Goal: Information Seeking & Learning: Learn about a topic

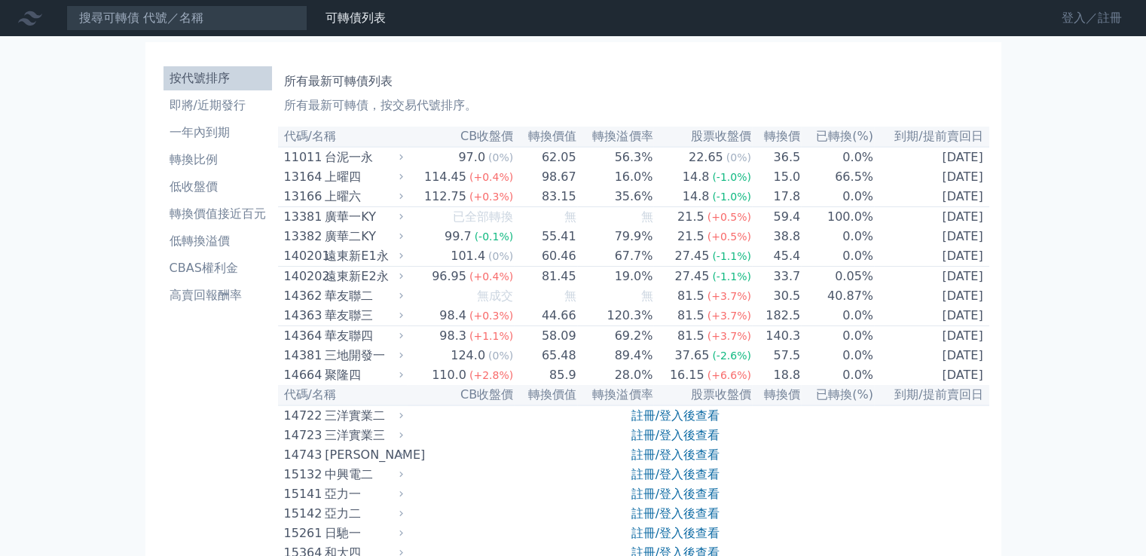
click at [1082, 16] on link "登入／註冊" at bounding box center [1092, 18] width 84 height 24
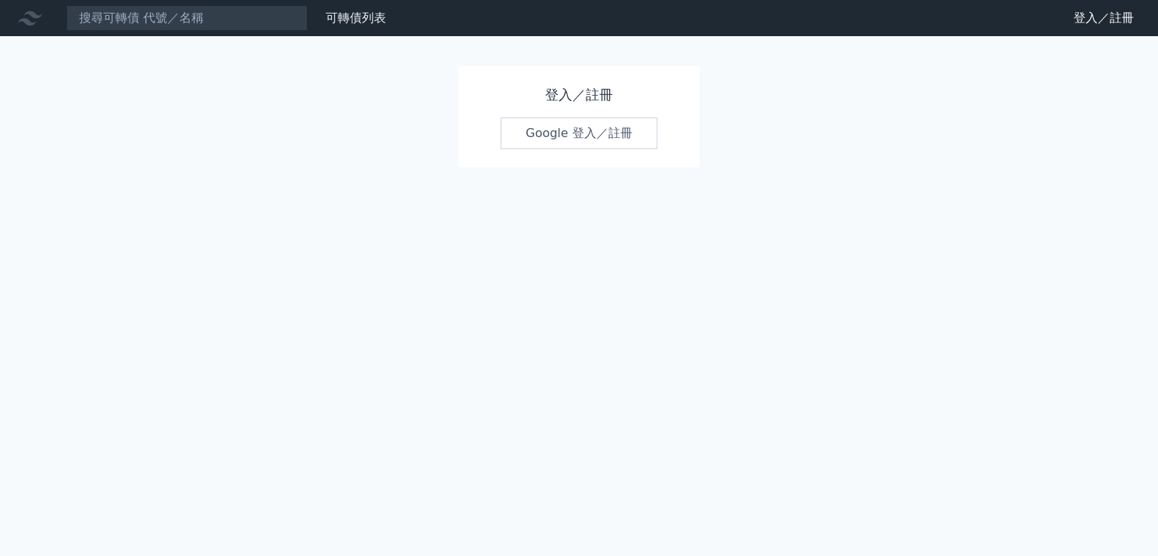
click at [577, 132] on link "Google 登入／註冊" at bounding box center [579, 134] width 157 height 32
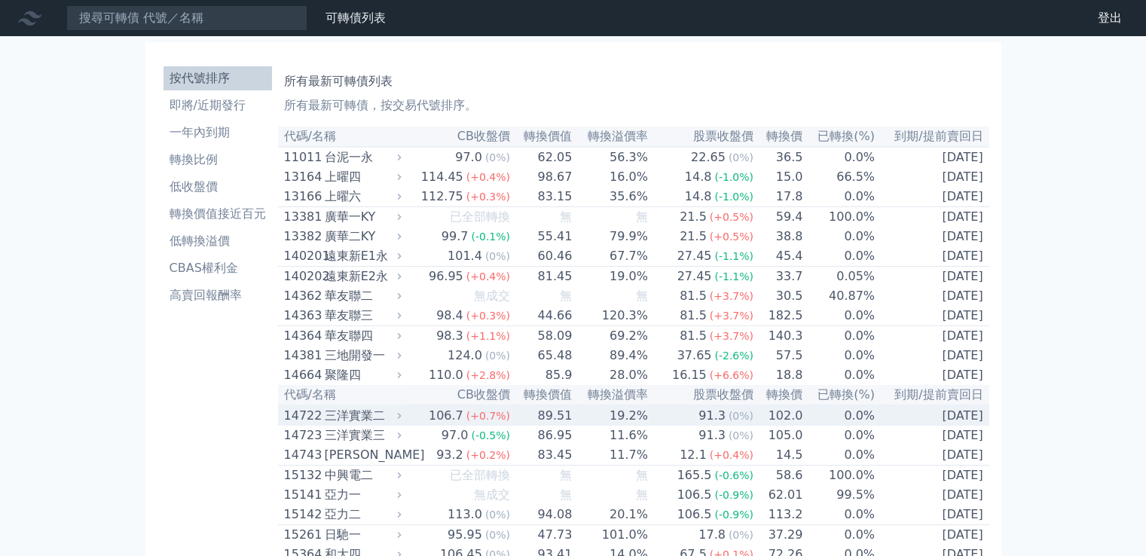
click at [335, 425] on div "三洋實業二" at bounding box center [362, 416] width 74 height 18
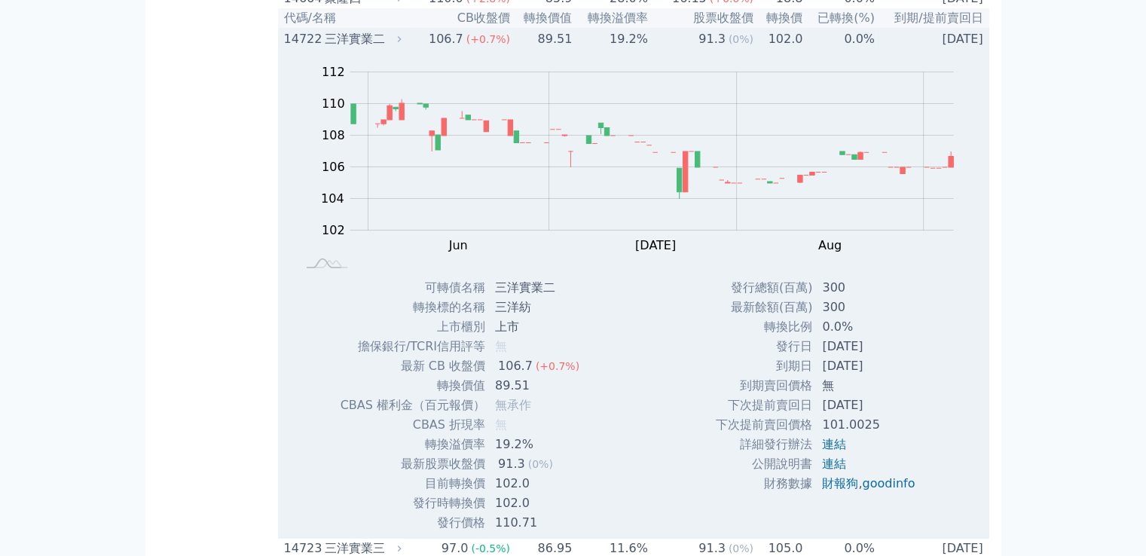
scroll to position [452, 0]
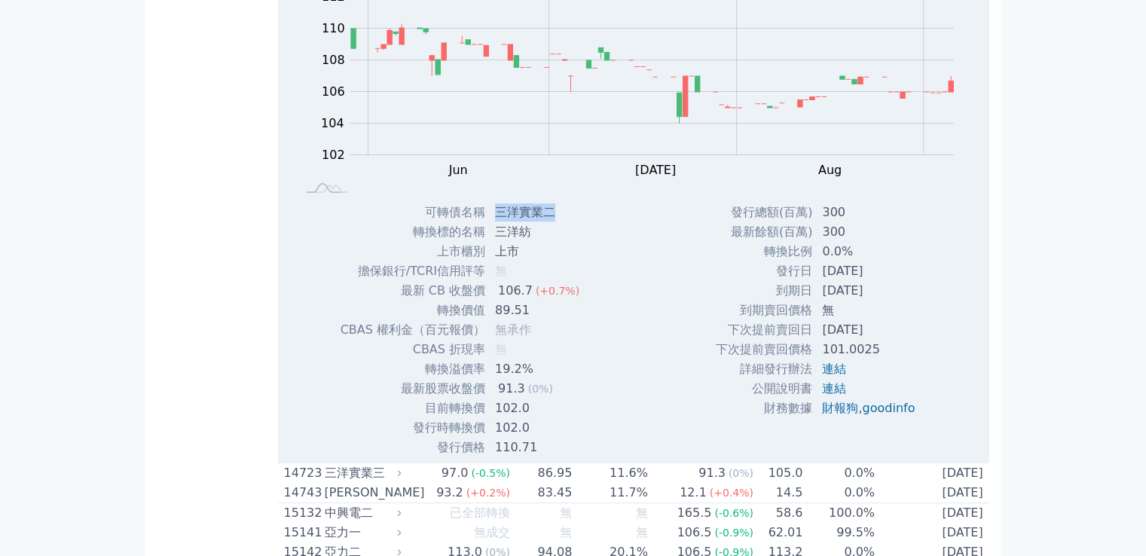
drag, startPoint x: 494, startPoint y: 233, endPoint x: 552, endPoint y: 232, distance: 57.3
click at [552, 222] on td "三洋實業二" at bounding box center [539, 213] width 106 height 20
copy td "三洋實業二"
click at [507, 242] on td "三洋紡" at bounding box center [539, 232] width 106 height 20
drag, startPoint x: 494, startPoint y: 237, endPoint x: 538, endPoint y: 240, distance: 44.6
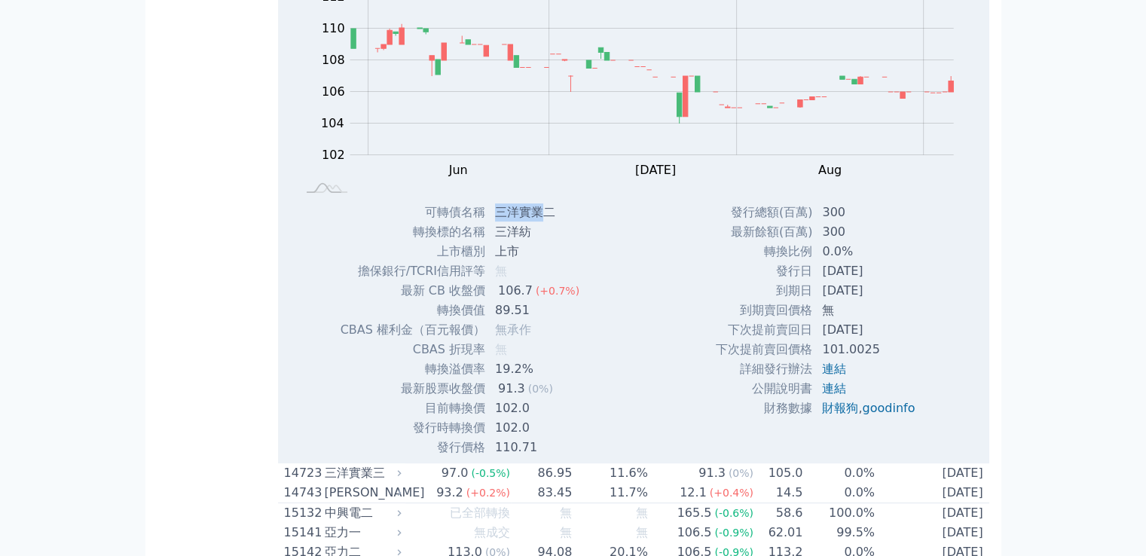
click at [538, 222] on td "三洋實業二" at bounding box center [539, 213] width 106 height 20
copy td "三洋實業"
drag, startPoint x: 811, startPoint y: 308, endPoint x: 894, endPoint y: 302, distance: 83.1
click at [895, 301] on td "[DATE]" at bounding box center [870, 291] width 114 height 20
click at [892, 301] on td "[DATE]" at bounding box center [870, 291] width 114 height 20
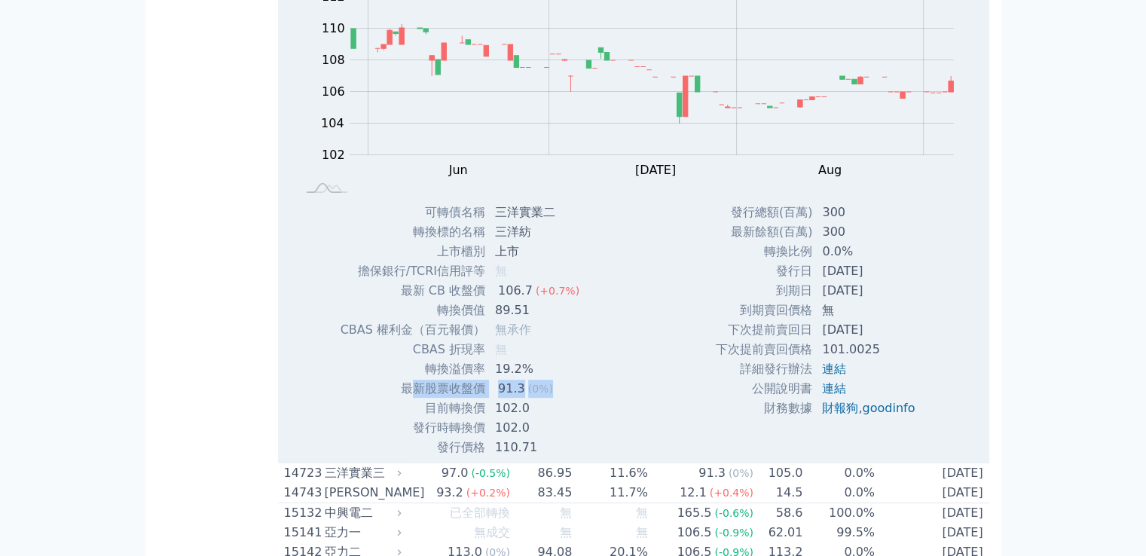
click at [552, 399] on tr "最新股票收盤價 91.3 (0%)" at bounding box center [466, 389] width 252 height 20
click at [582, 379] on div "可轉債名稱 三洋實業二 轉換標的名稱 三洋紡 上市櫃別 上市 擔保銀行/TCRI信用評等 無 最新 CB 收盤價 106.7 (+0.7%) 89.51 無" at bounding box center [466, 330] width 288 height 255
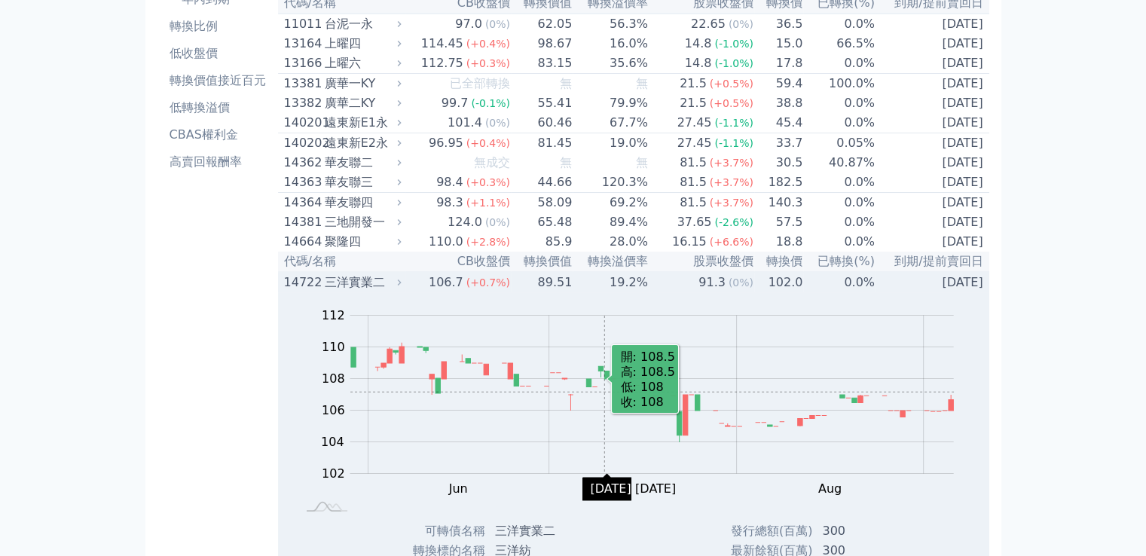
scroll to position [226, 0]
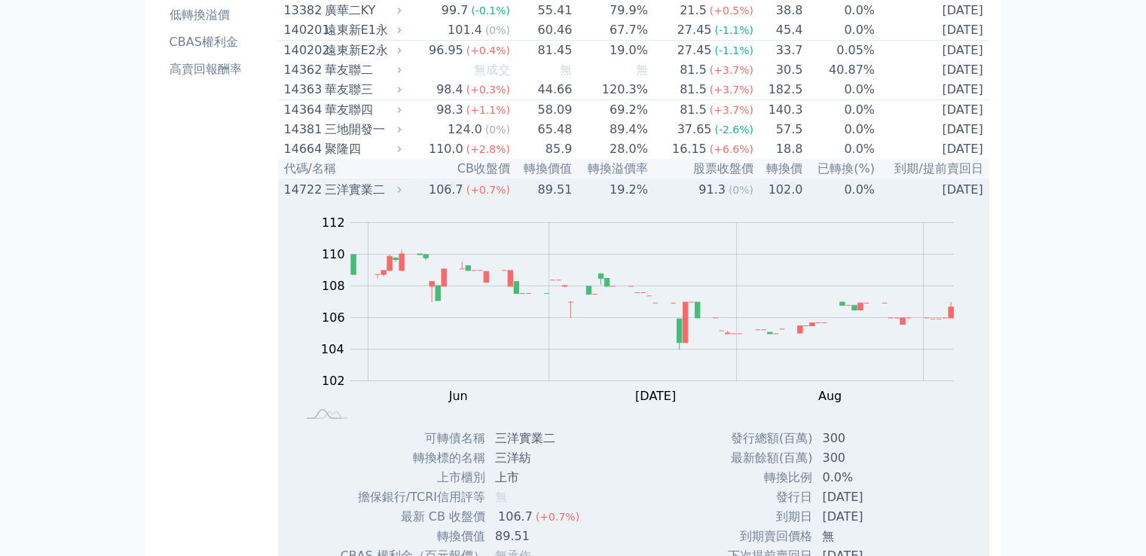
click at [395, 199] on div "三洋實業二" at bounding box center [362, 190] width 74 height 18
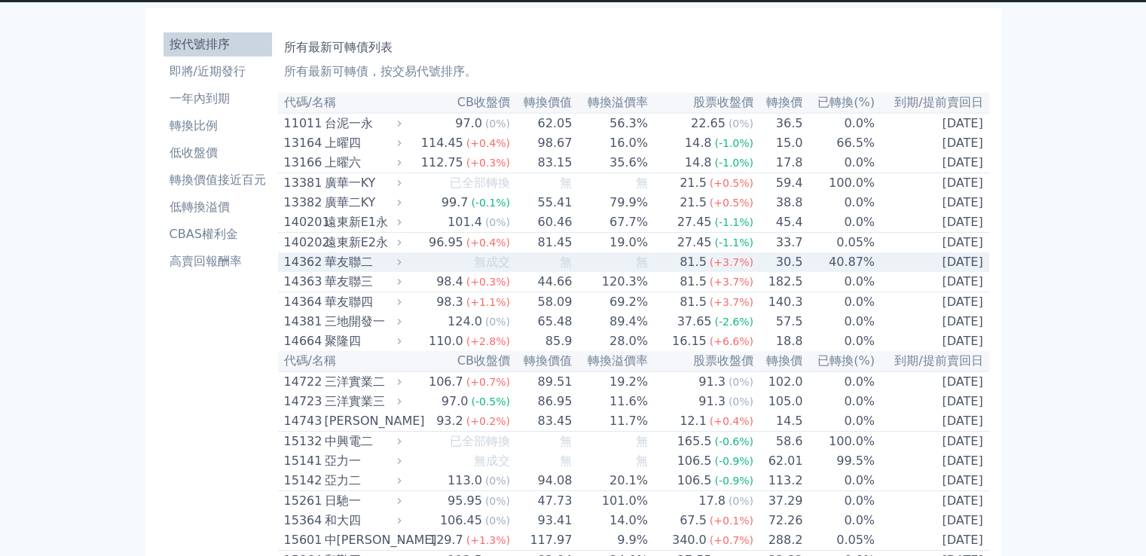
scroll to position [0, 0]
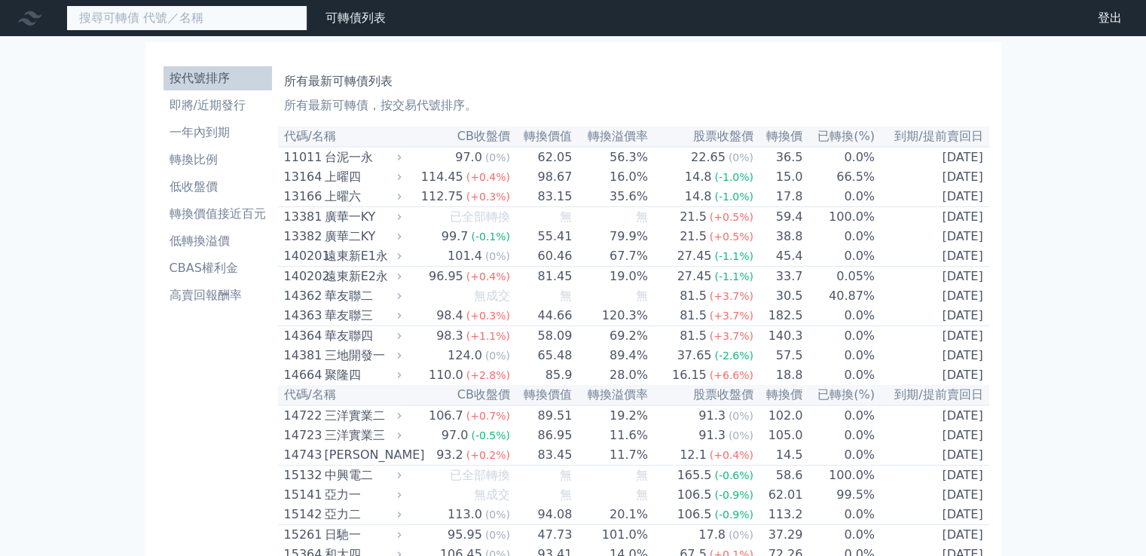
click at [276, 16] on input at bounding box center [186, 18] width 241 height 26
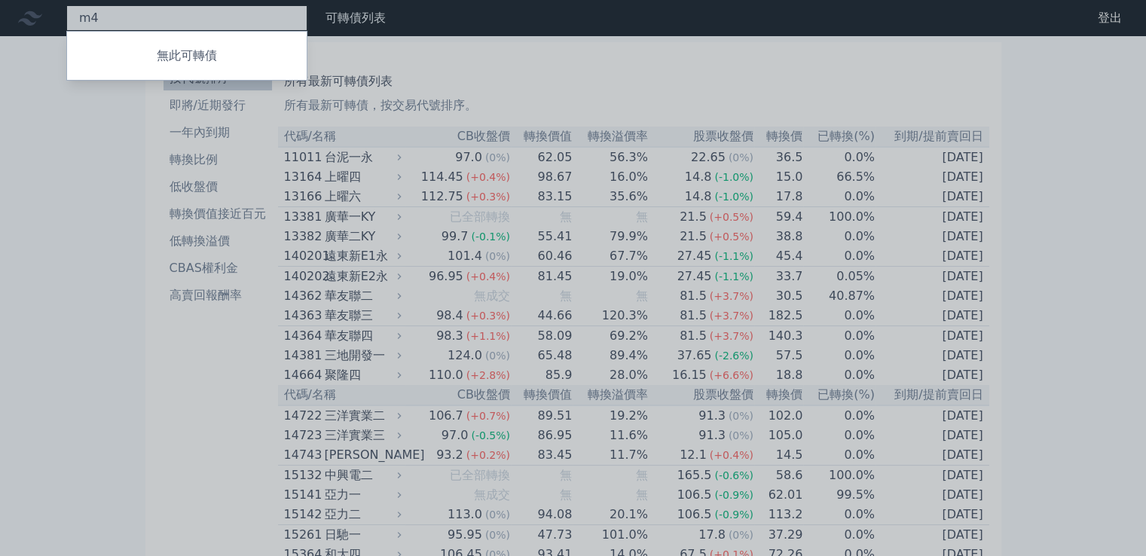
type input "m"
type input "鈺"
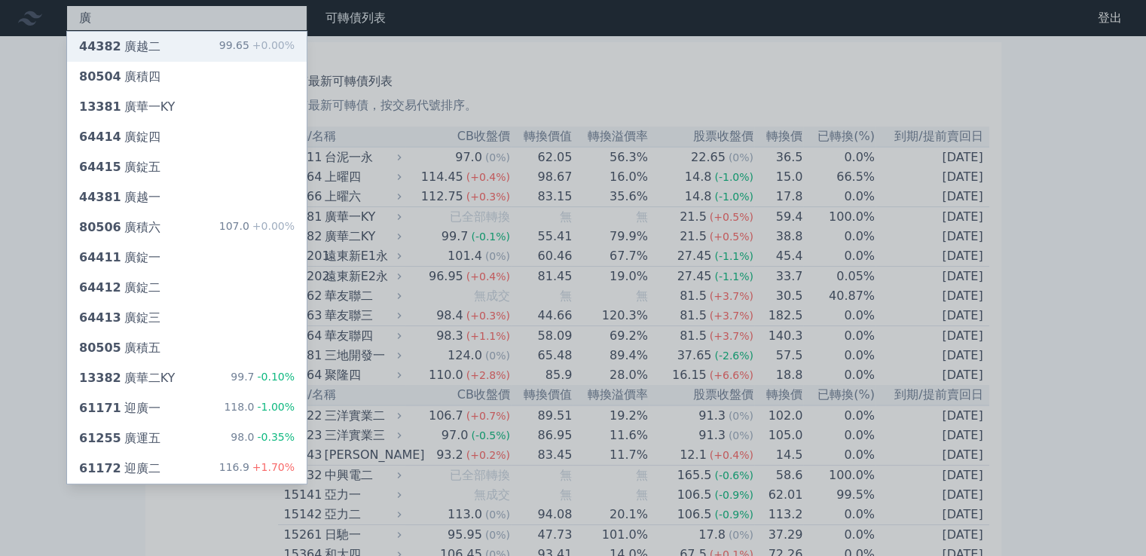
type input "廣"
click at [201, 46] on div "44382 廣越二 99.65 +0.00%" at bounding box center [187, 47] width 240 height 30
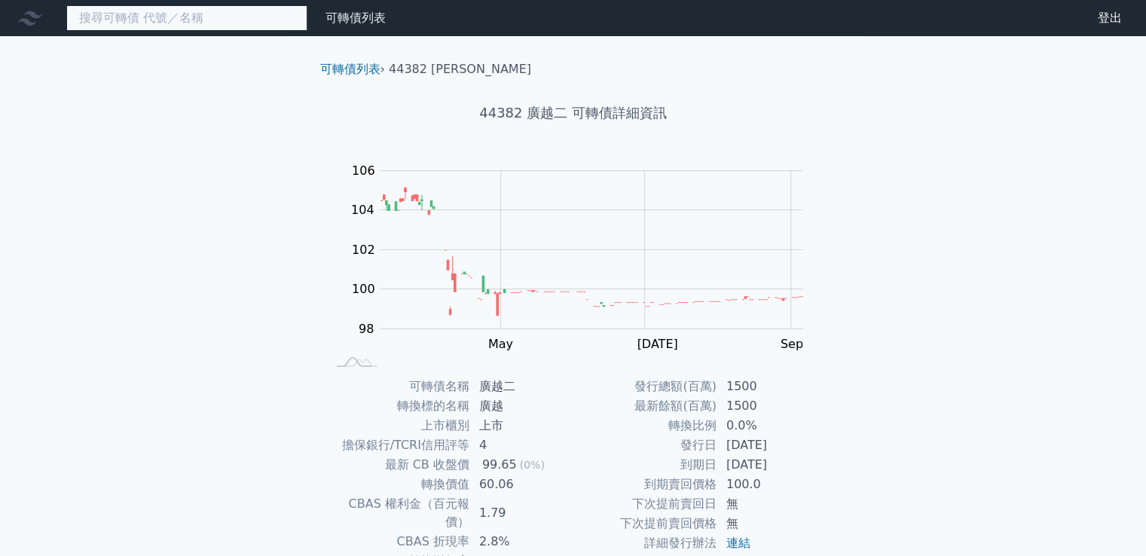
click at [234, 26] on input at bounding box center [186, 18] width 241 height 26
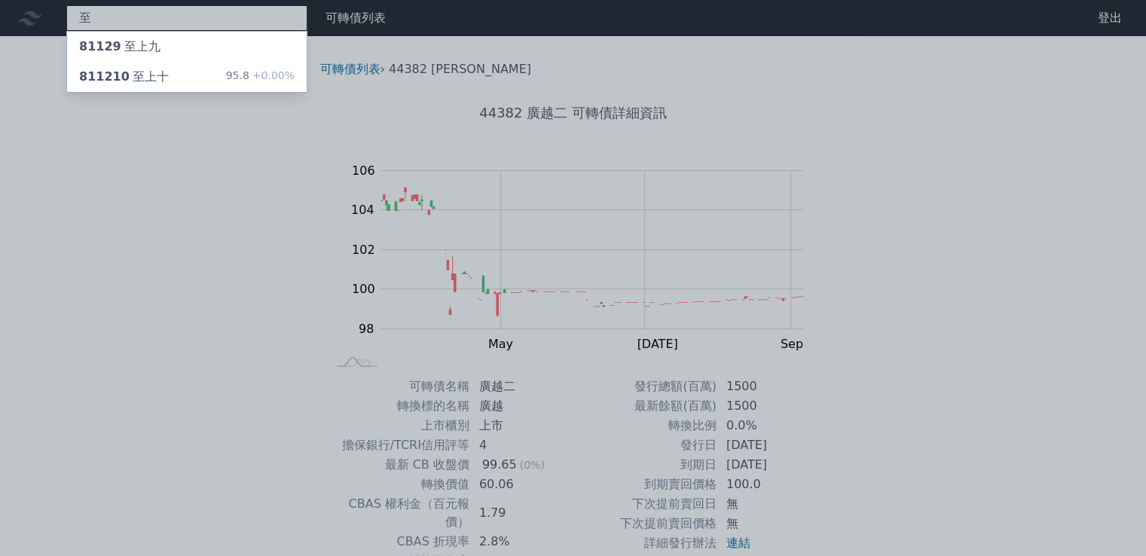
type input "志"
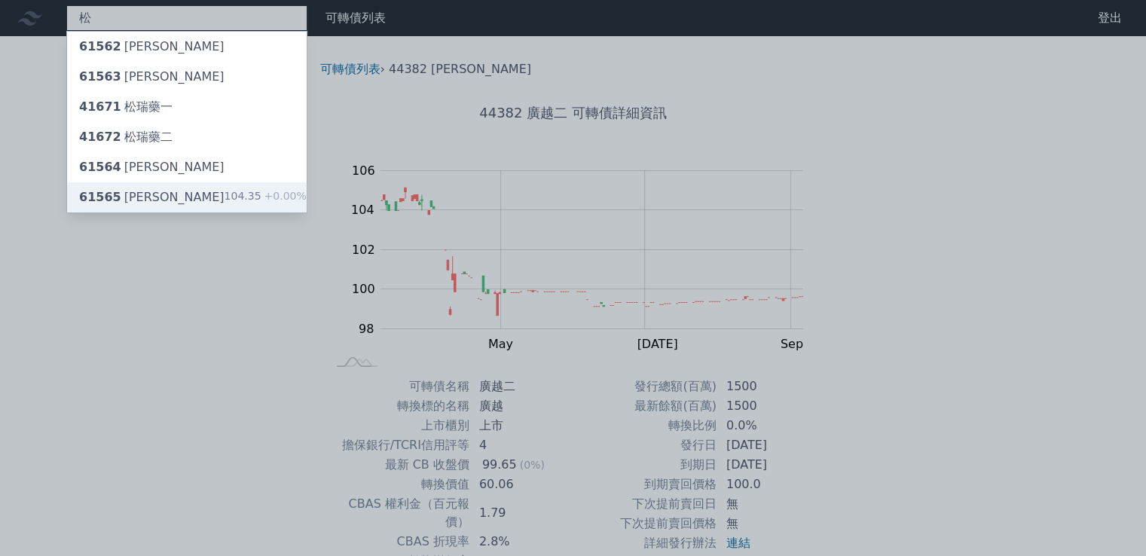
type input "松"
click at [147, 194] on div "松 61562 [PERSON_NAME] 61563 [PERSON_NAME] 41671 松瑞藥一 41672 松瑞藥二 61564 松上四 61565…" at bounding box center [573, 358] width 1146 height 716
click at [193, 191] on div "61565 松上五 104.35 +0.00%" at bounding box center [187, 197] width 240 height 30
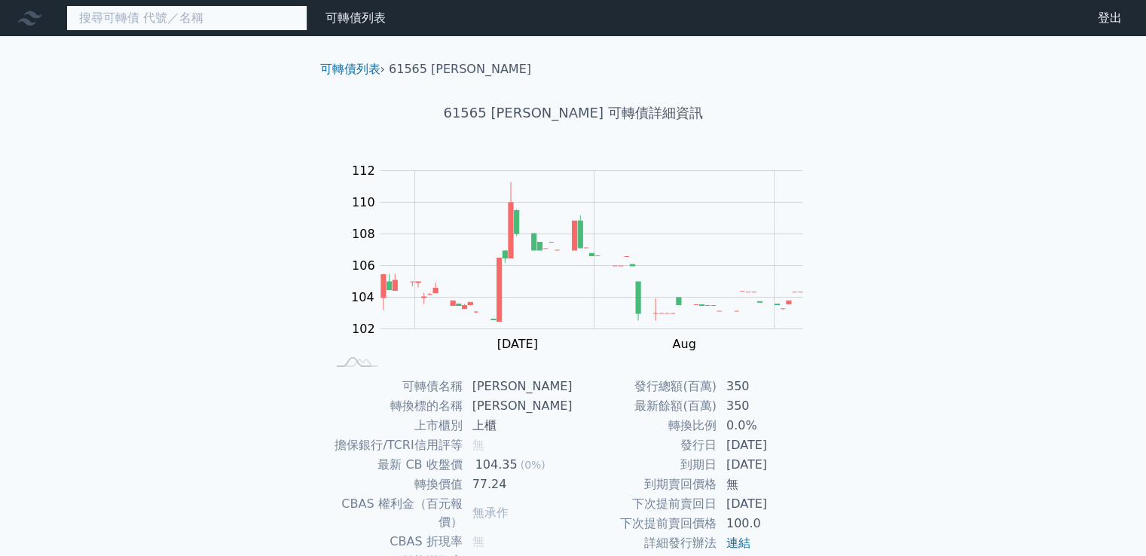
click at [268, 13] on input at bounding box center [186, 18] width 241 height 26
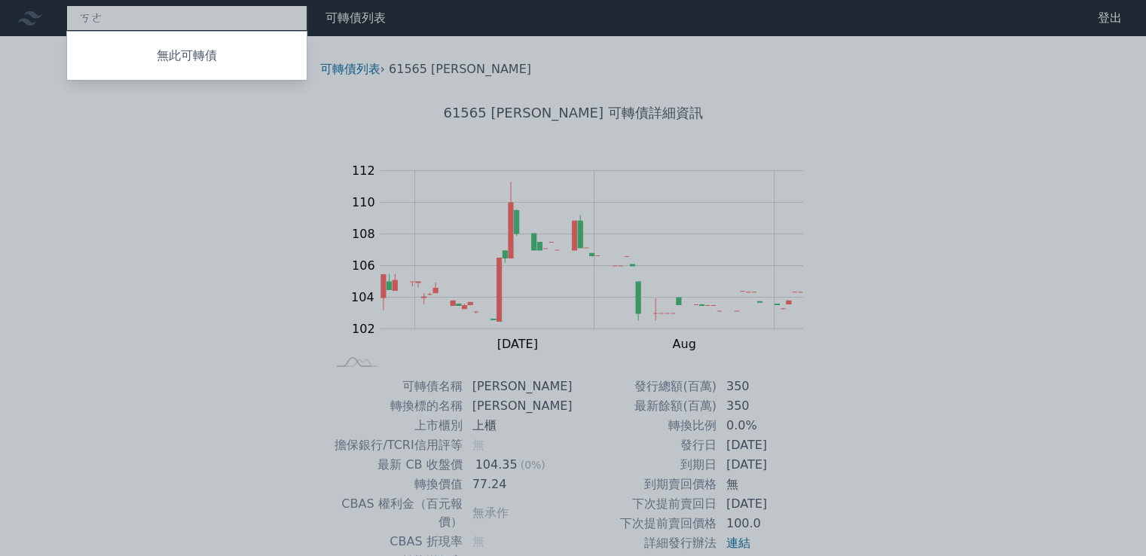
type input "可"
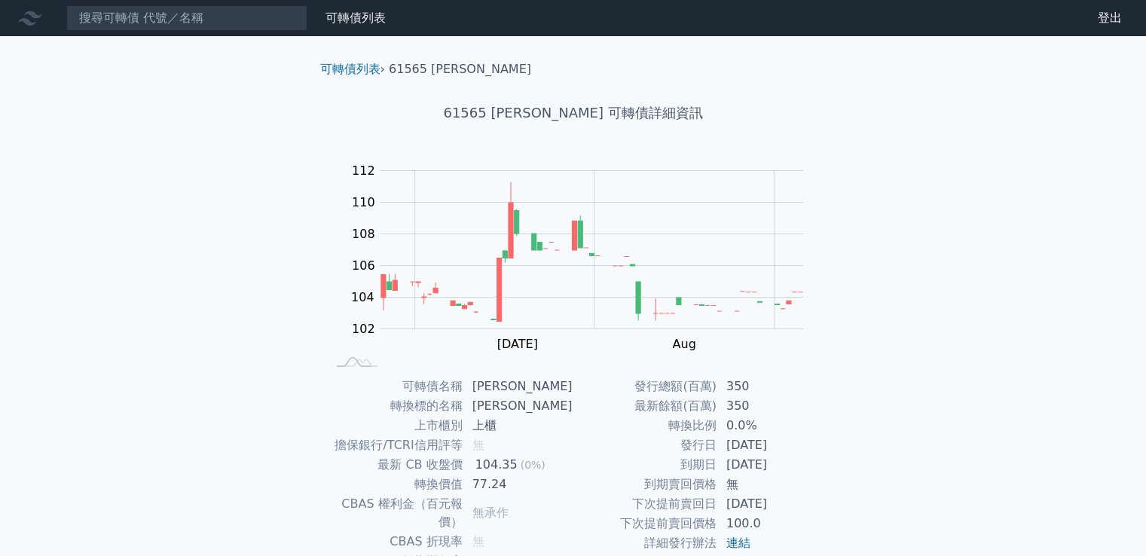
click at [392, 28] on div "可轉債列表 財務數據" at bounding box center [196, 18] width 392 height 26
click at [379, 22] on link "可轉債列表" at bounding box center [356, 18] width 60 height 14
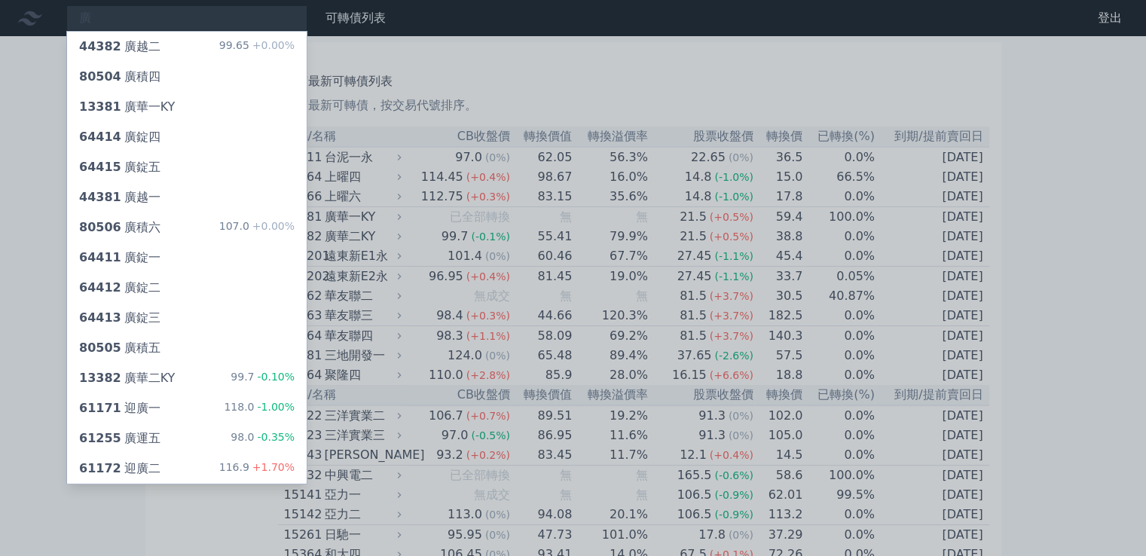
click at [0, 240] on div at bounding box center [573, 278] width 1146 height 556
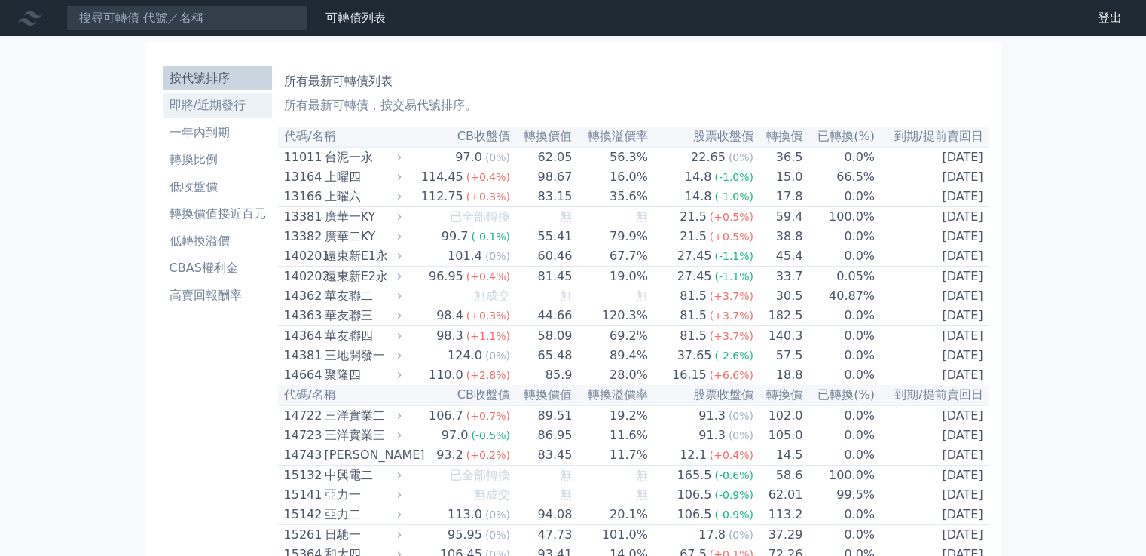
click at [208, 109] on li "即將/近期發行" at bounding box center [218, 105] width 109 height 18
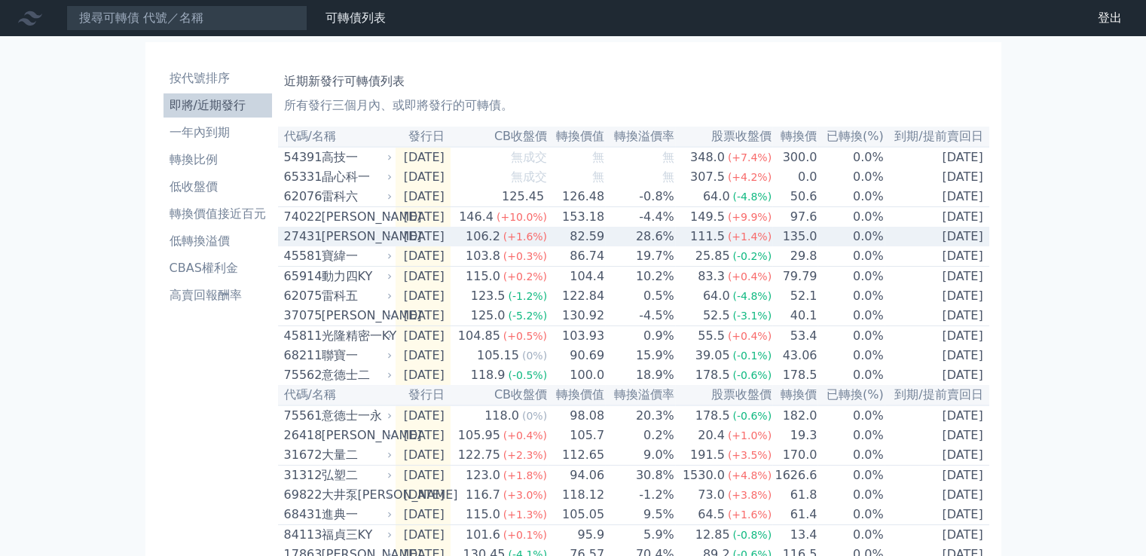
click at [365, 243] on div "[PERSON_NAME]" at bounding box center [356, 237] width 68 height 18
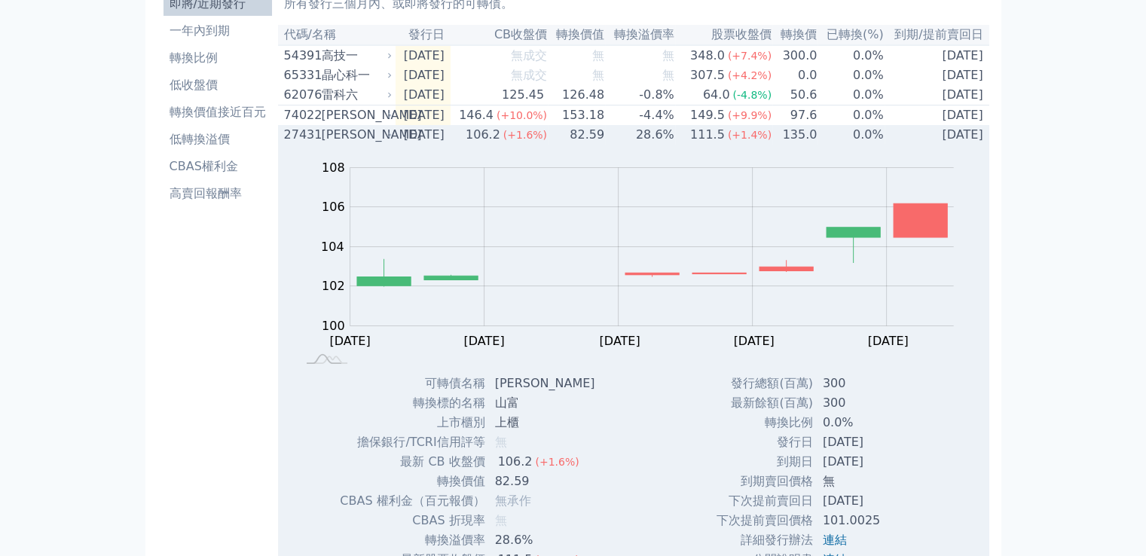
scroll to position [226, 0]
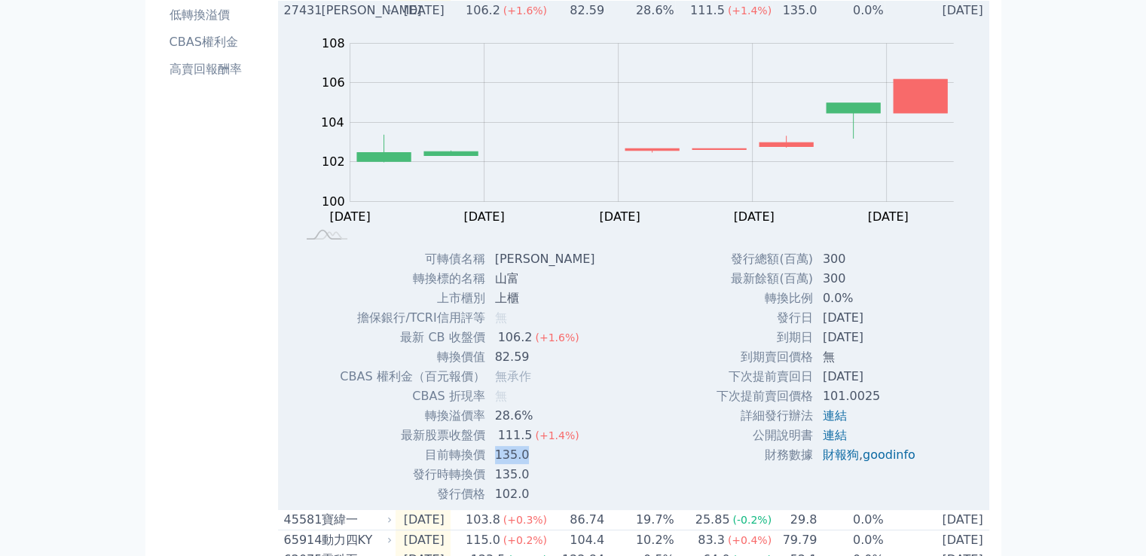
drag, startPoint x: 491, startPoint y: 468, endPoint x: 539, endPoint y: 464, distance: 47.6
click at [539, 464] on td "135.0" at bounding box center [546, 455] width 121 height 20
click at [600, 408] on div "Zoom Out 104 99 100 101 102 110 104 108 106 98 96 L [DATE] Aug [DATE] Sep [DATE…" at bounding box center [634, 262] width 712 height 484
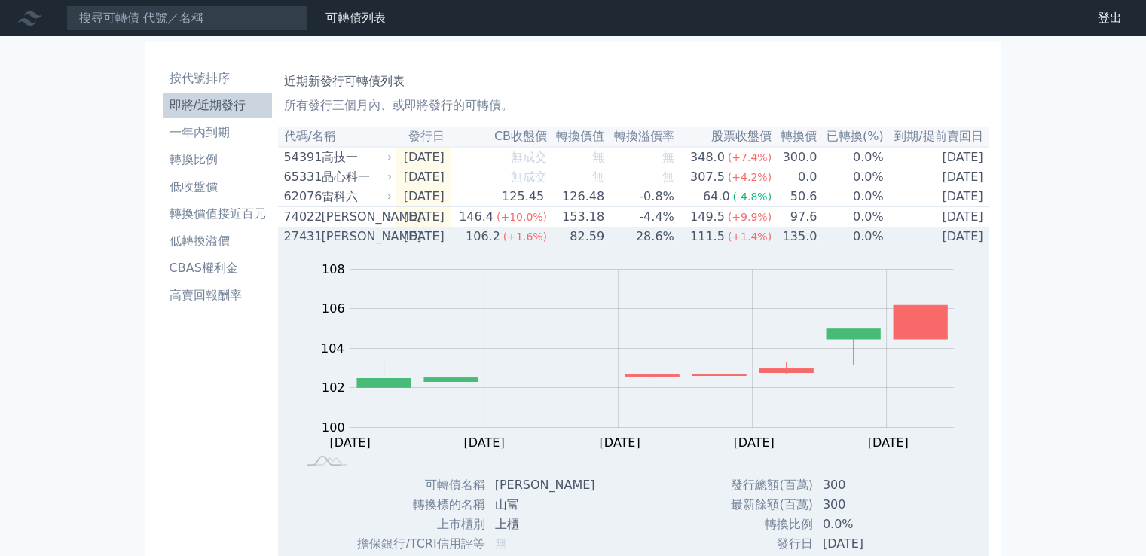
click at [344, 242] on div "[PERSON_NAME]" at bounding box center [356, 237] width 68 height 18
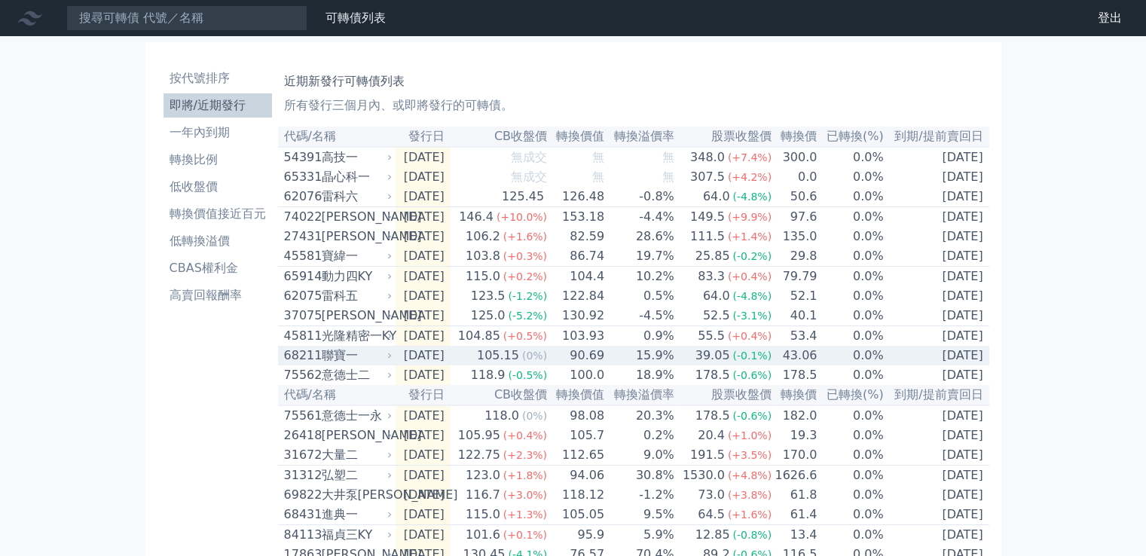
click at [369, 364] on div "聯寶一" at bounding box center [356, 356] width 68 height 18
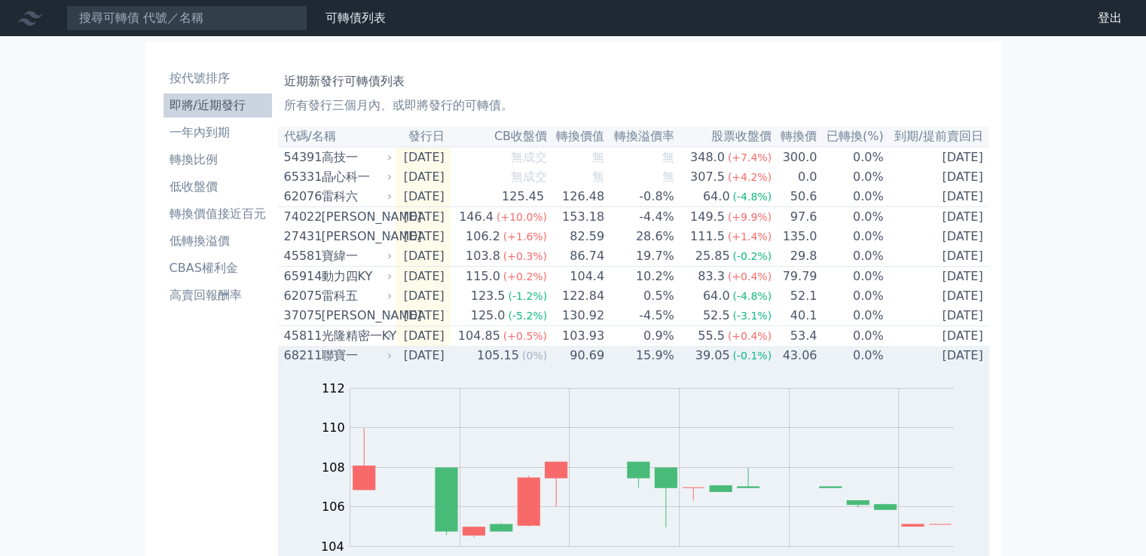
click at [369, 364] on div "聯寶一" at bounding box center [356, 356] width 68 height 18
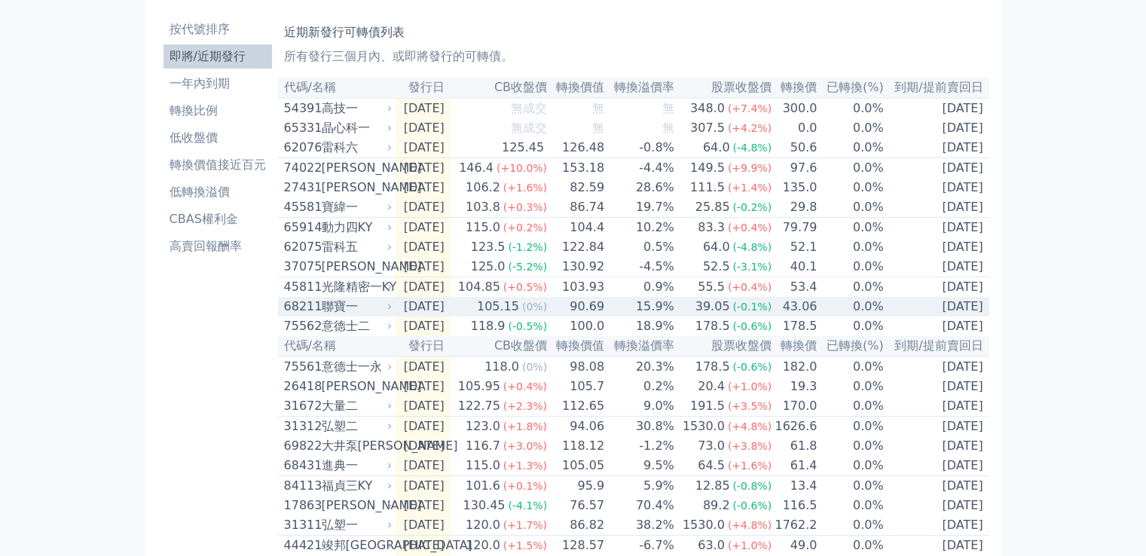
scroll to position [75, 0]
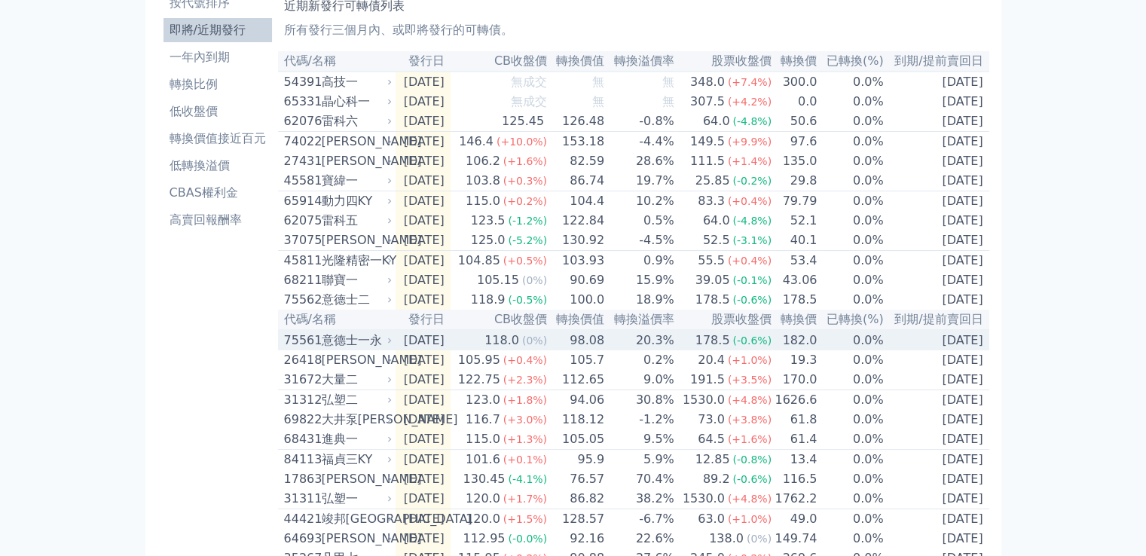
click at [392, 345] on icon at bounding box center [389, 340] width 9 height 9
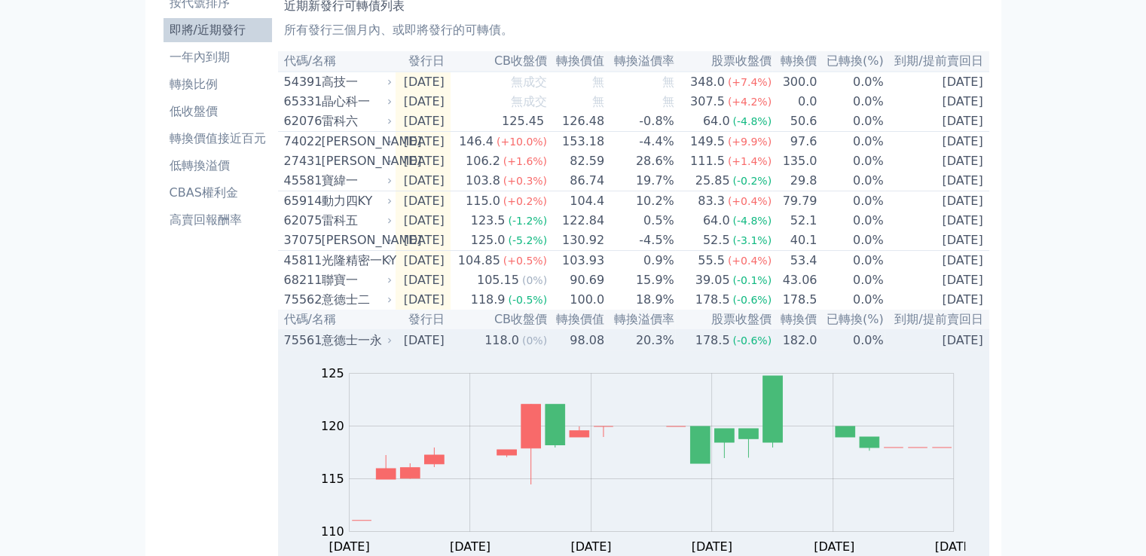
click at [392, 345] on icon at bounding box center [389, 340] width 9 height 9
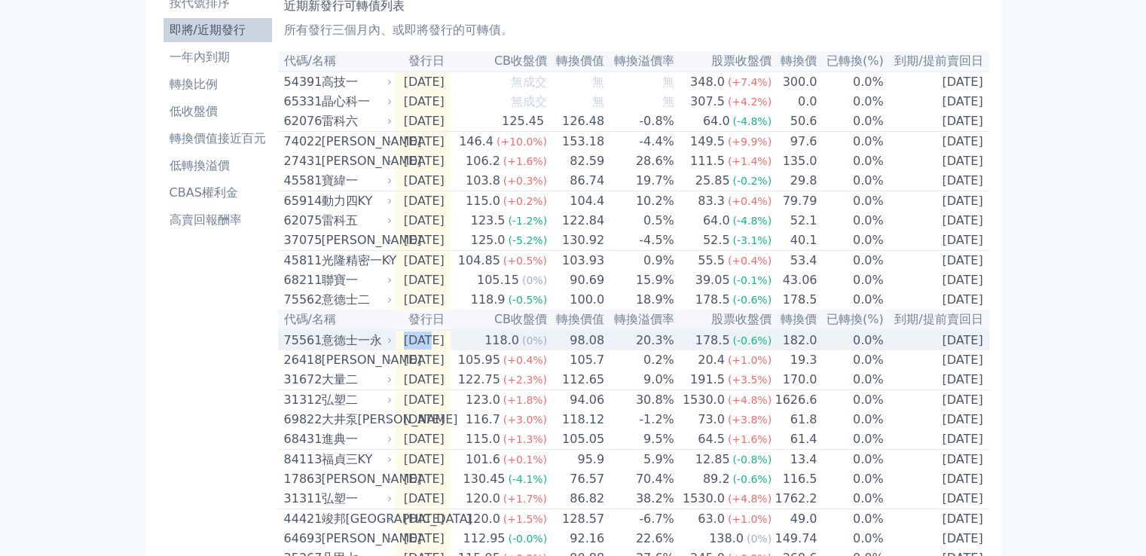
click at [392, 345] on icon at bounding box center [389, 340] width 9 height 9
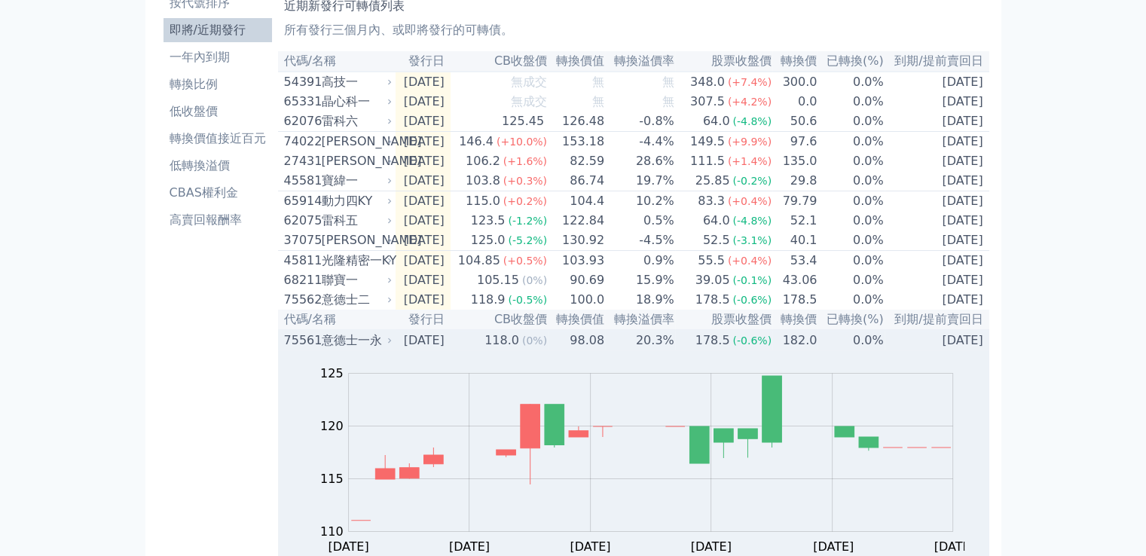
click at [392, 345] on icon at bounding box center [389, 340] width 9 height 9
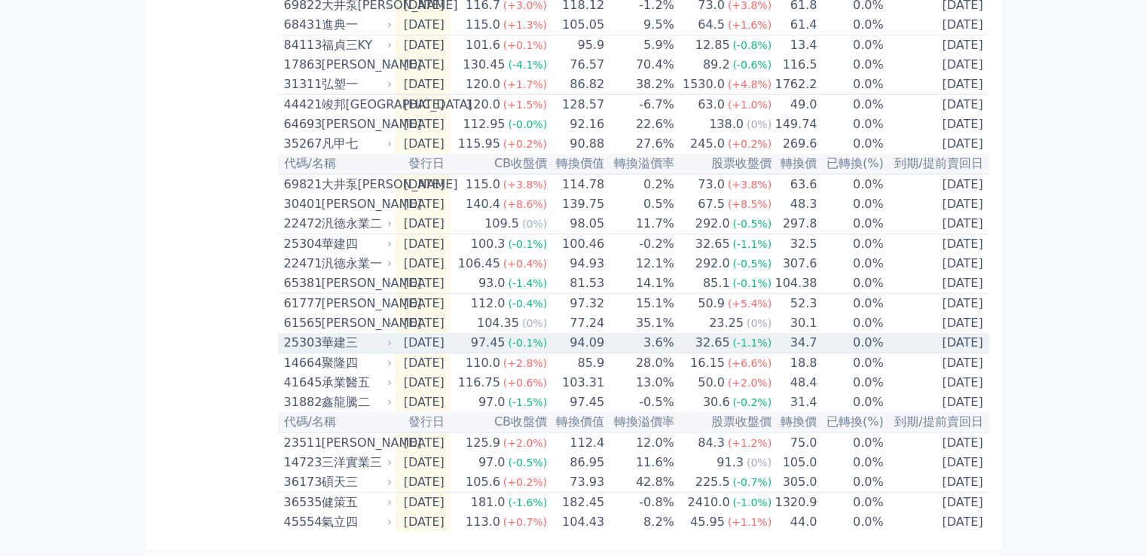
scroll to position [555, 0]
